Goal: Check status

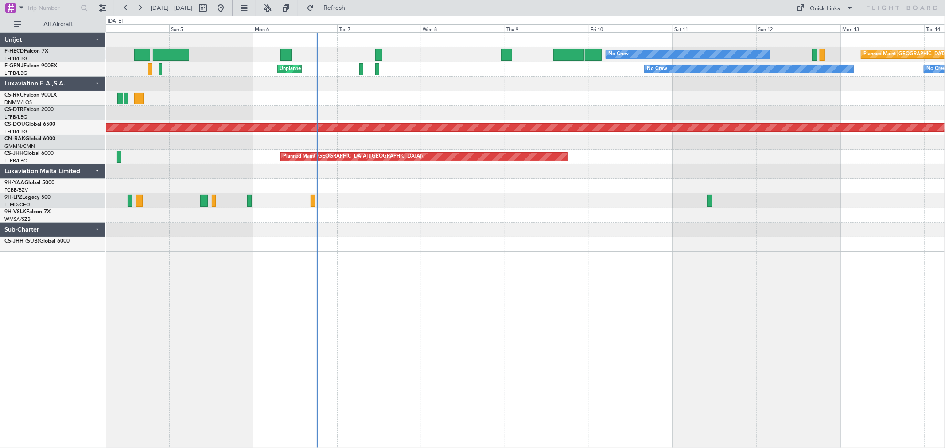
click at [465, 152] on div "No Crew No Crew Planned Maint [GEOGRAPHIC_DATA] ([GEOGRAPHIC_DATA]) AOG Maint […" at bounding box center [525, 142] width 838 height 219
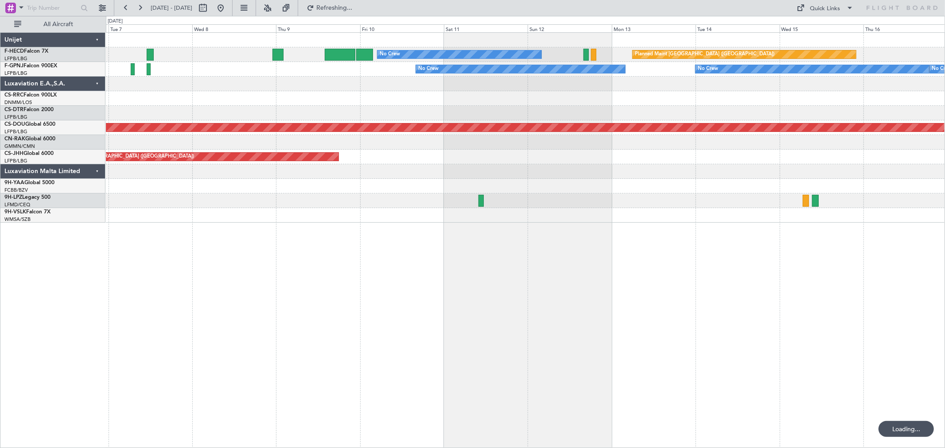
click at [231, 96] on div "No Crew Planned Maint [GEOGRAPHIC_DATA] ([GEOGRAPHIC_DATA]) No Crew No Crew No …" at bounding box center [525, 128] width 838 height 190
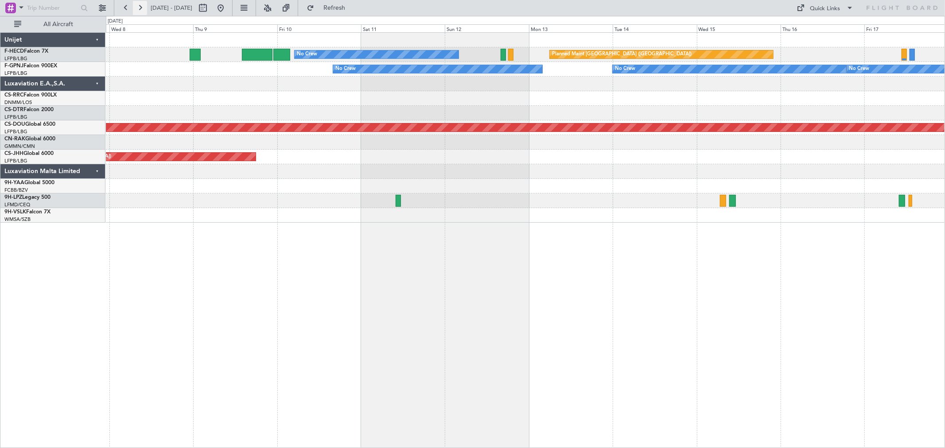
click at [143, 6] on button at bounding box center [140, 8] width 14 height 14
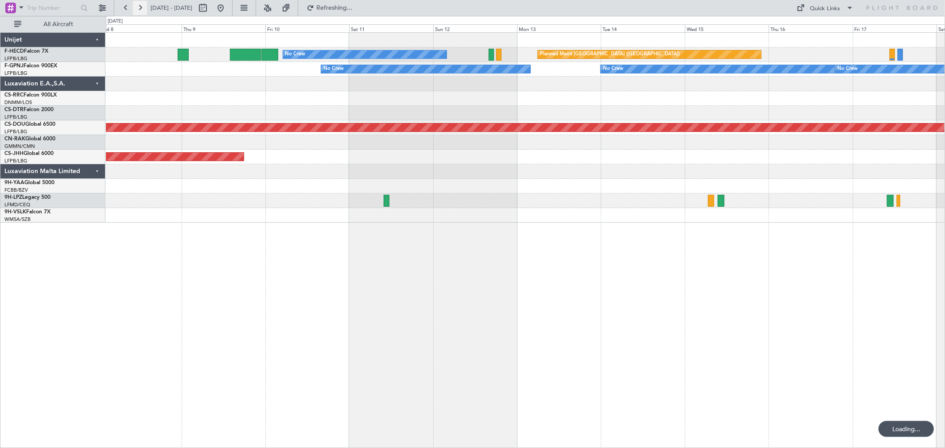
click at [143, 6] on button at bounding box center [140, 8] width 14 height 14
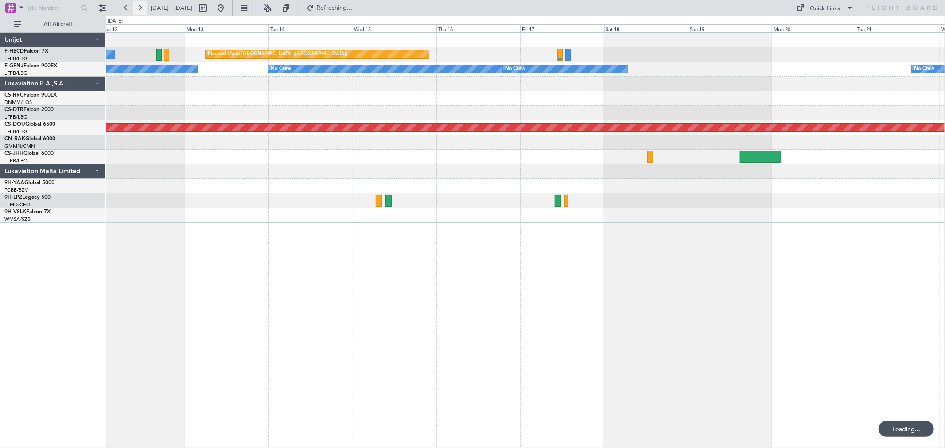
click at [143, 6] on button at bounding box center [140, 8] width 14 height 14
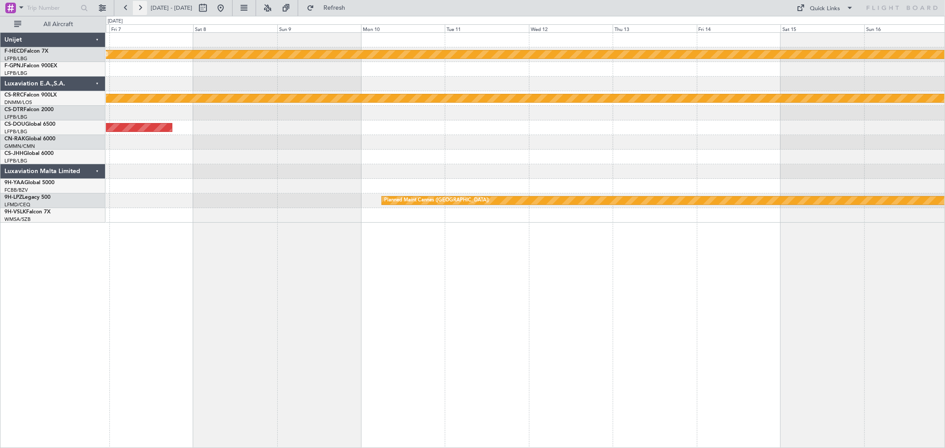
click at [143, 6] on button at bounding box center [140, 8] width 14 height 14
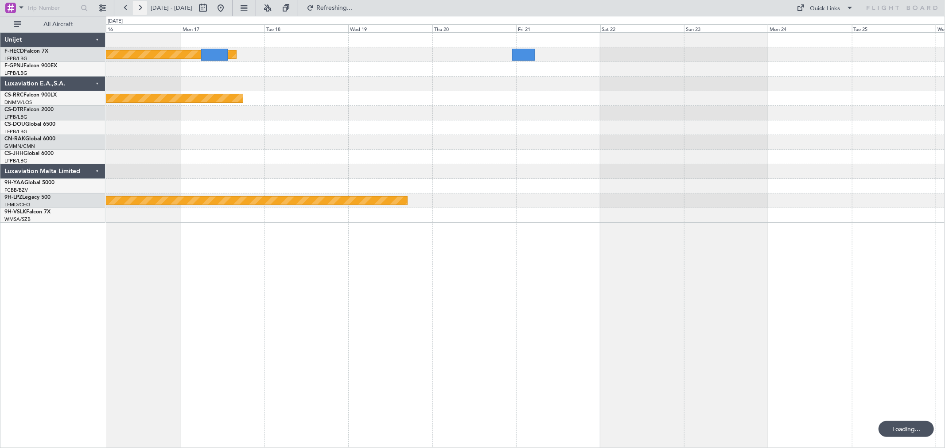
click at [143, 6] on button at bounding box center [140, 8] width 14 height 14
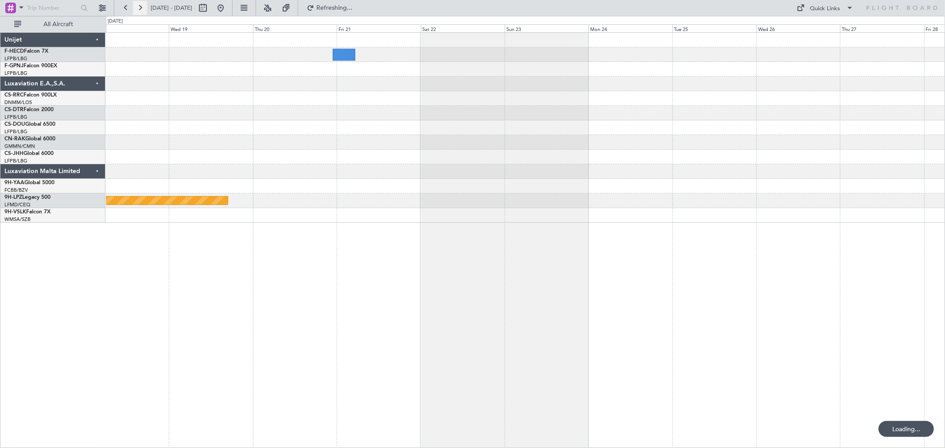
click at [143, 6] on button at bounding box center [140, 8] width 14 height 14
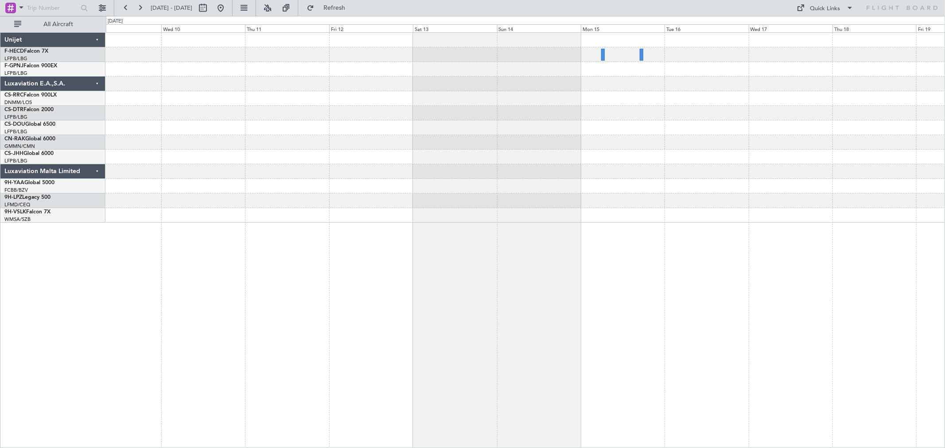
click at [329, 78] on div at bounding box center [525, 128] width 838 height 190
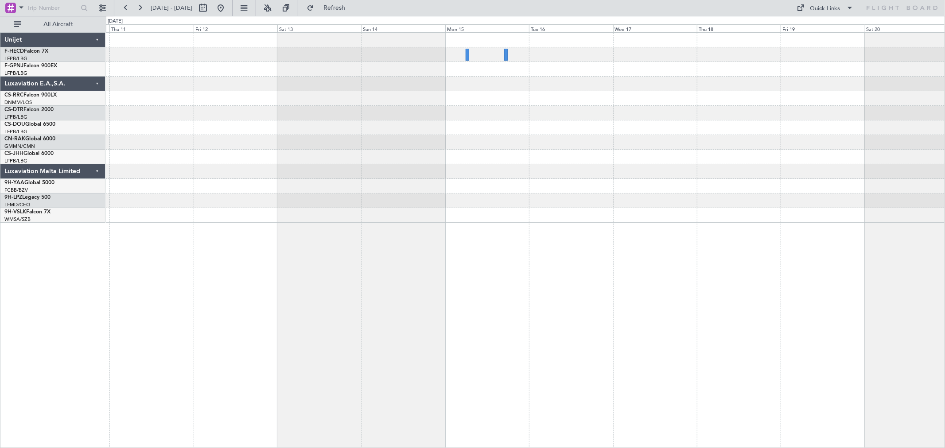
click at [374, 82] on div at bounding box center [525, 128] width 838 height 190
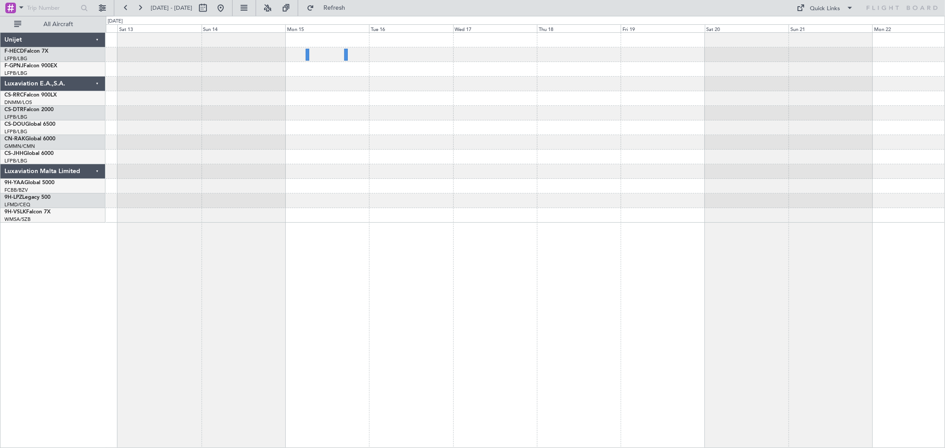
click at [540, 83] on div at bounding box center [525, 84] width 838 height 15
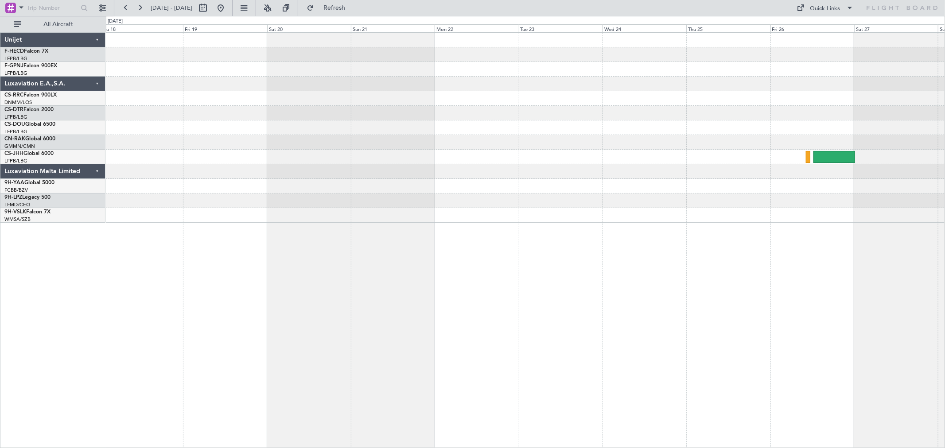
click at [247, 61] on div at bounding box center [525, 54] width 838 height 15
